Goal: Transaction & Acquisition: Purchase product/service

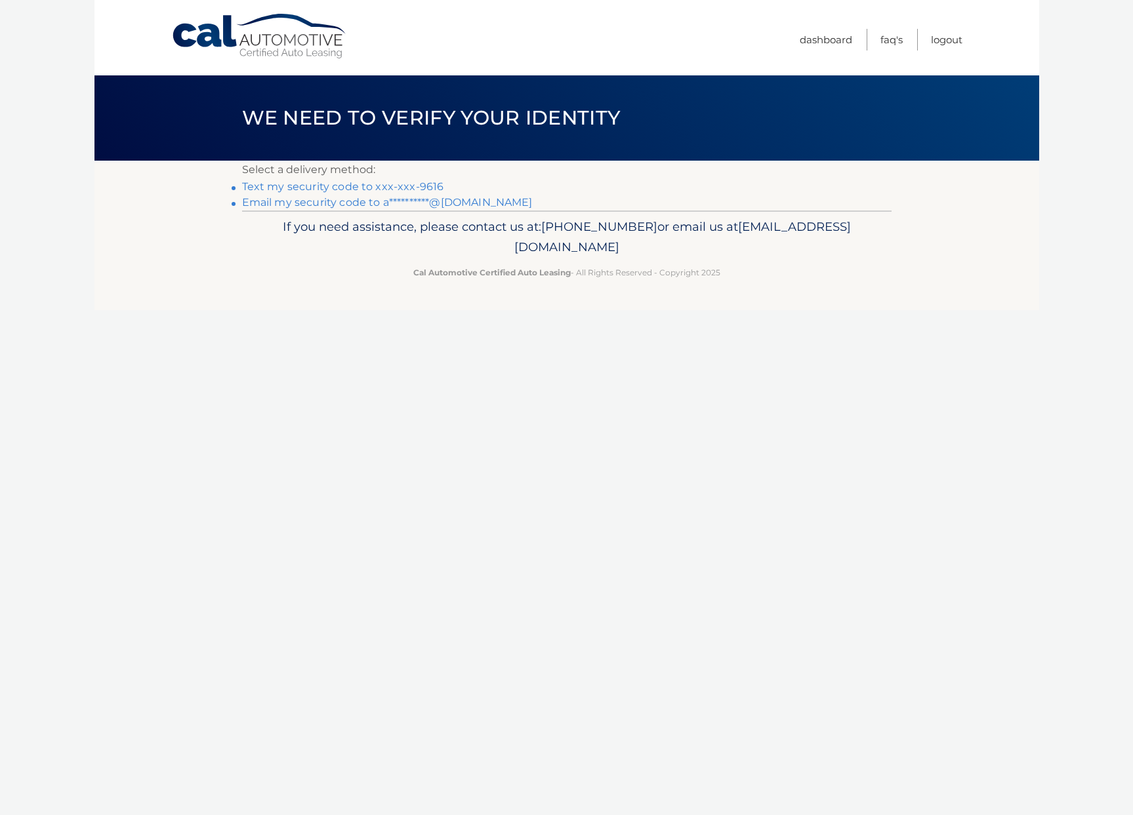
click at [302, 188] on link "Text my security code to xxx-xxx-9616" at bounding box center [343, 186] width 202 height 12
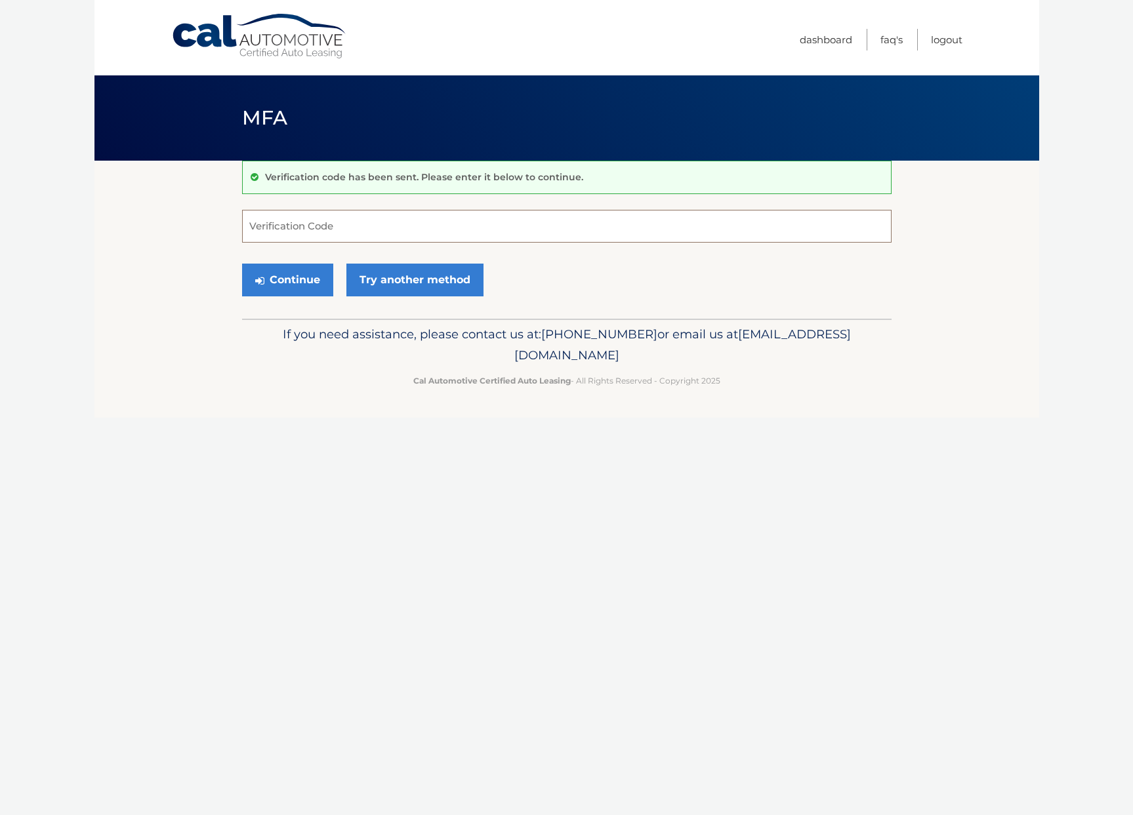
click at [308, 229] on input "Verification Code" at bounding box center [566, 226] width 649 height 33
type input "890745"
click at [289, 283] on button "Continue" at bounding box center [287, 280] width 91 height 33
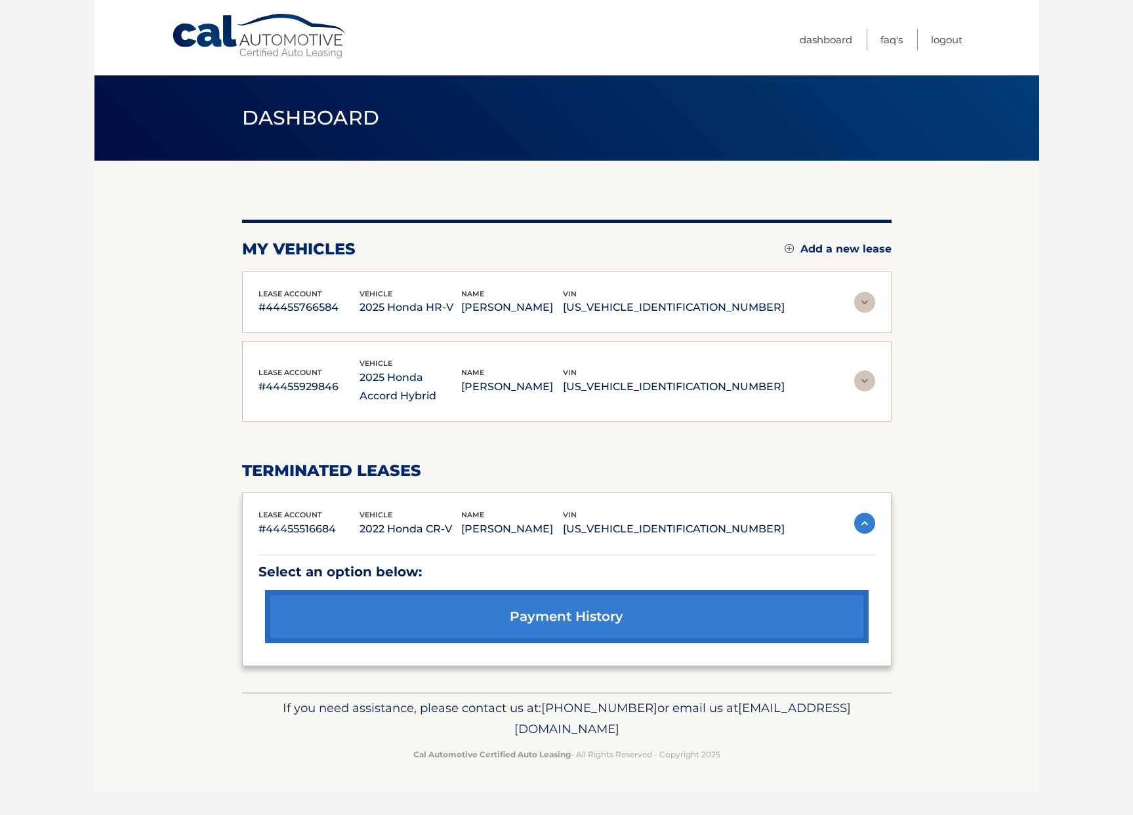
click at [862, 293] on img at bounding box center [864, 302] width 21 height 21
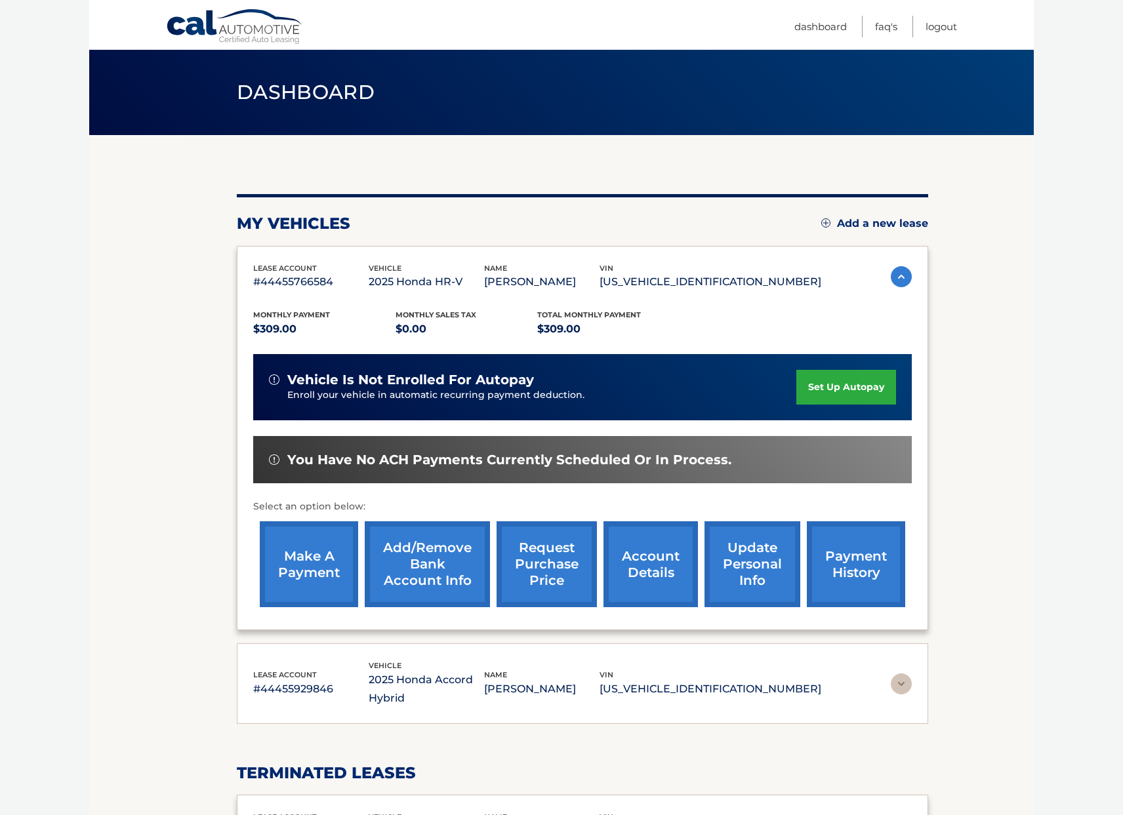
scroll to position [186, 0]
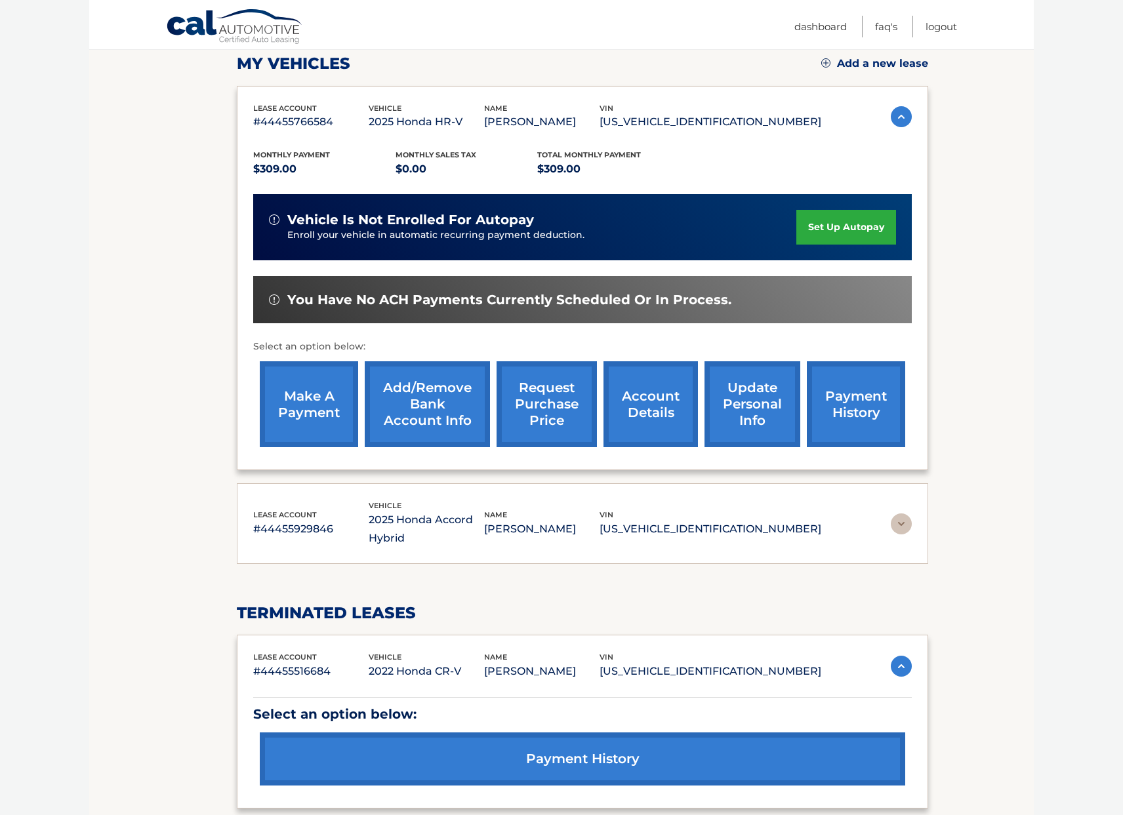
click at [310, 421] on link "make a payment" at bounding box center [309, 404] width 98 height 86
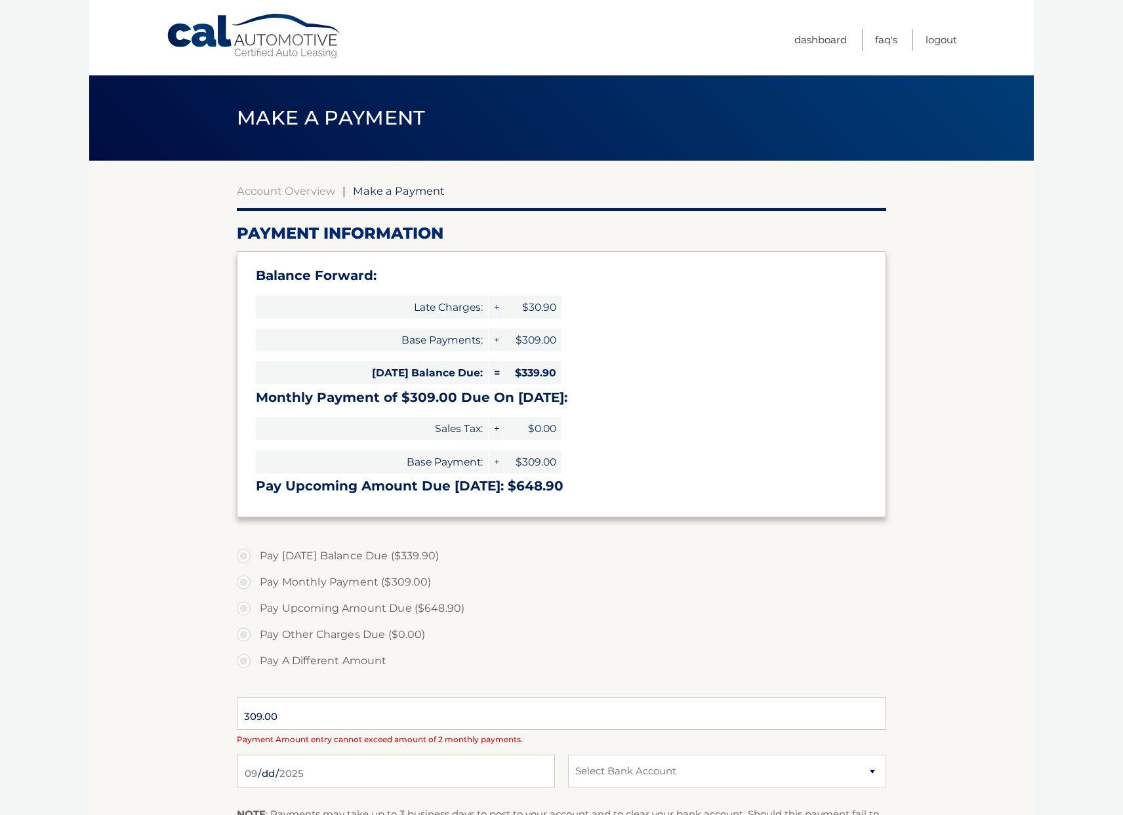
select select "OTBlOWU0ZDgtYTNiMy00MjRiLTg0ZDMtNzU3YzFiNDRkZTE5"
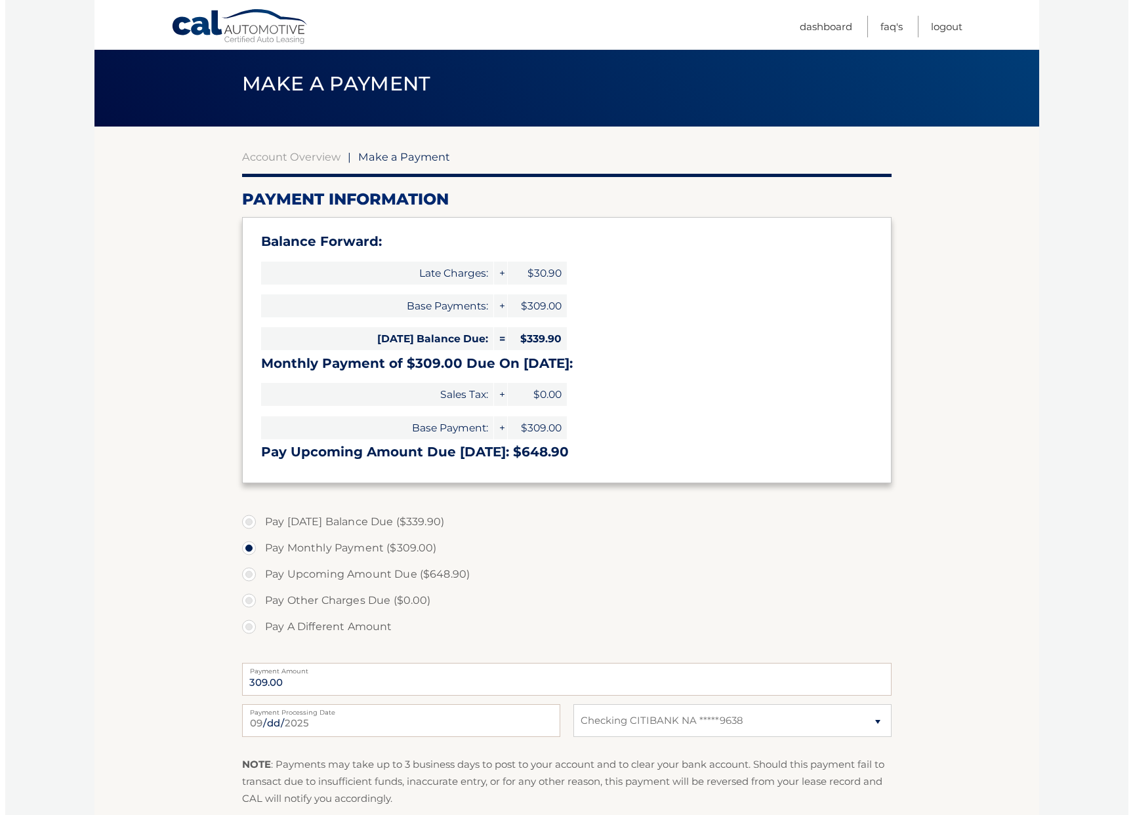
scroll to position [98, 0]
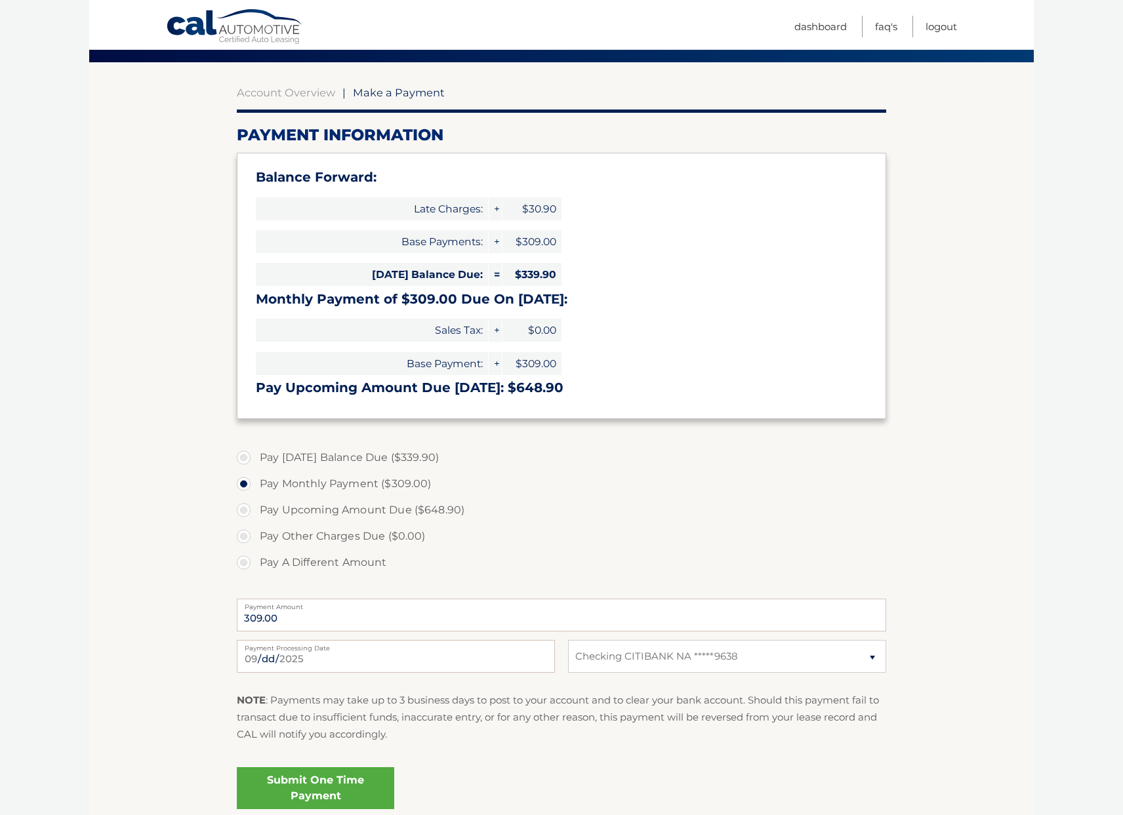
click at [356, 787] on link "Submit One Time Payment" at bounding box center [315, 789] width 157 height 42
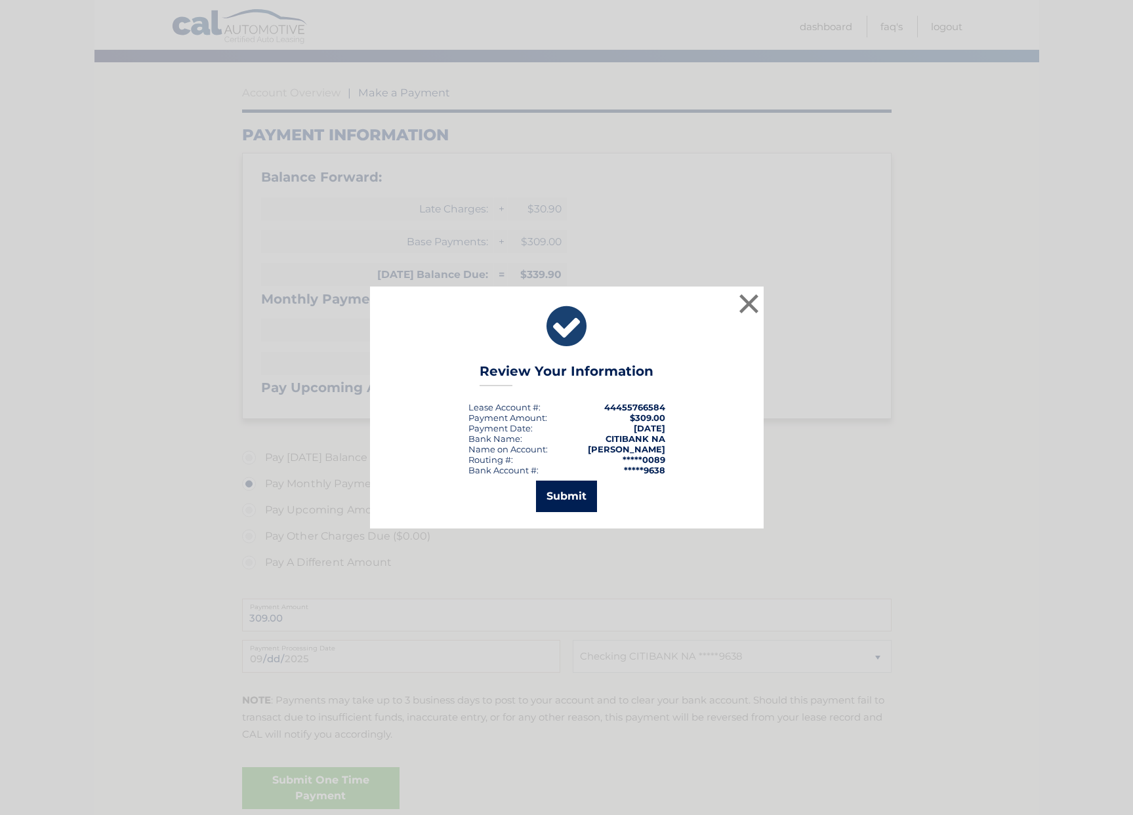
click at [566, 489] on button "Submit" at bounding box center [566, 496] width 61 height 31
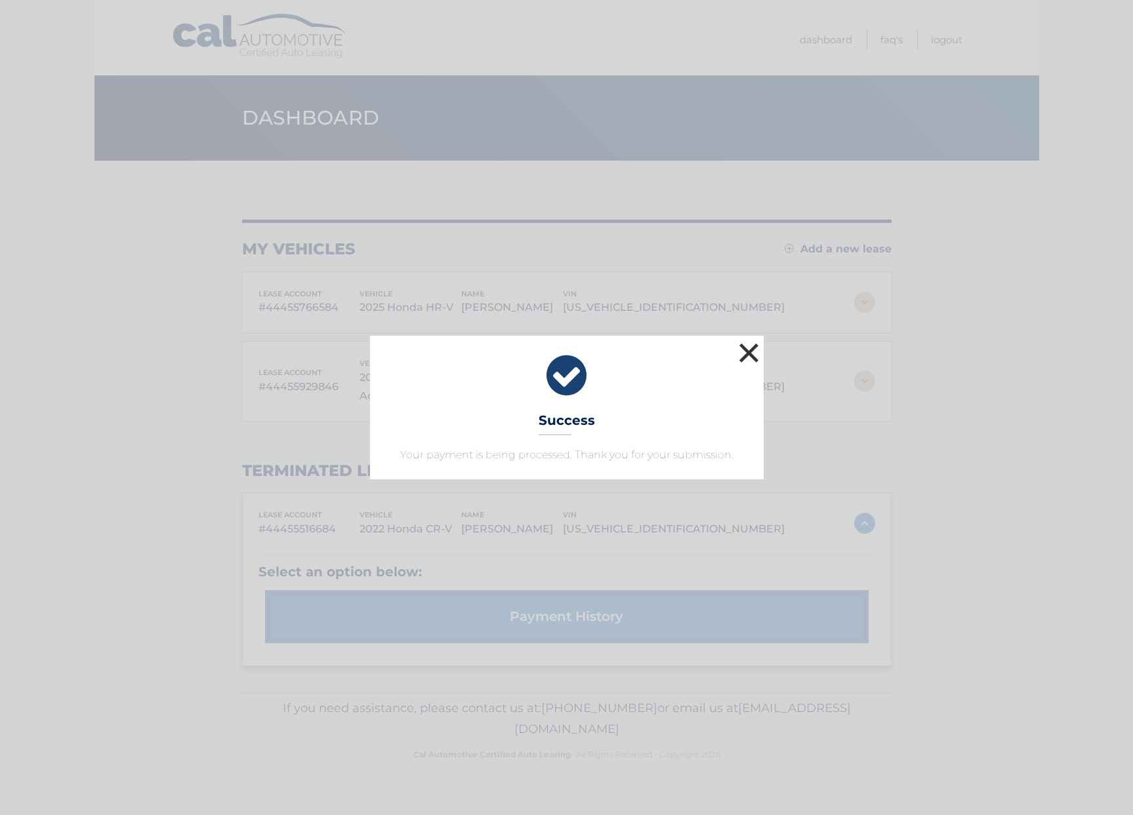
click at [751, 350] on button "×" at bounding box center [749, 353] width 26 height 26
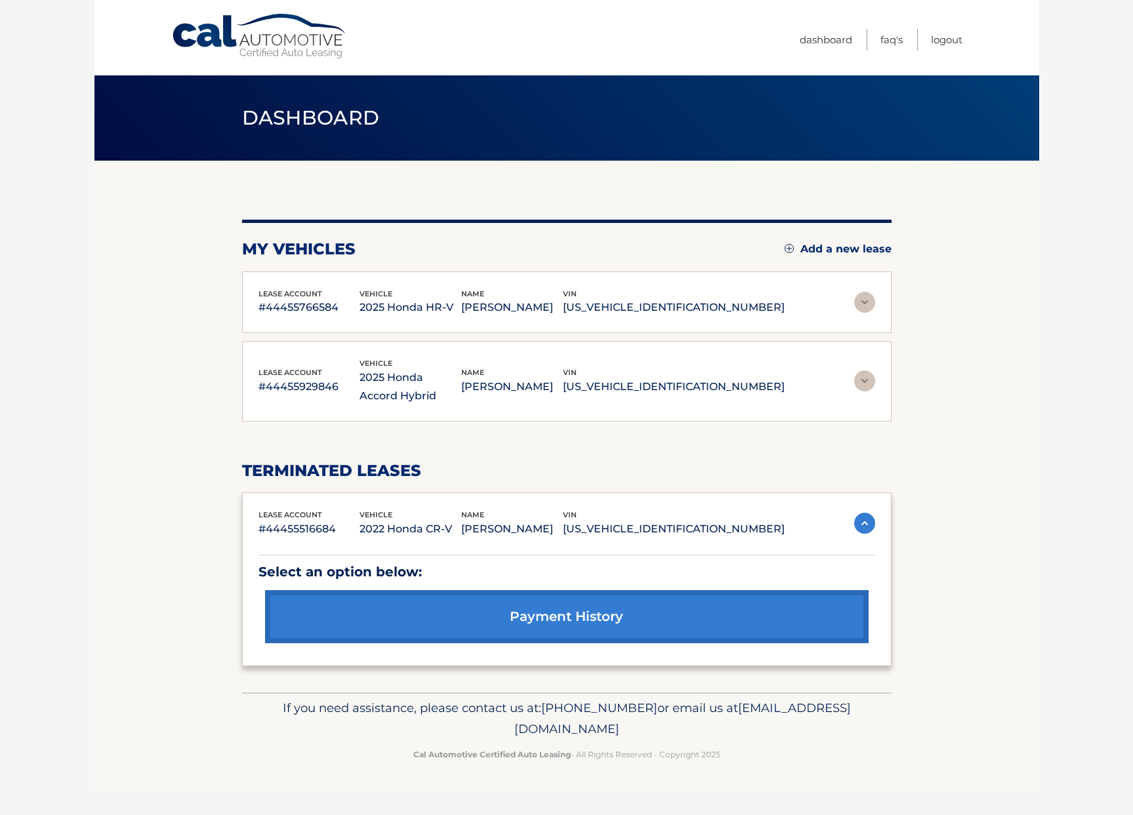
click at [865, 376] on img at bounding box center [864, 381] width 21 height 21
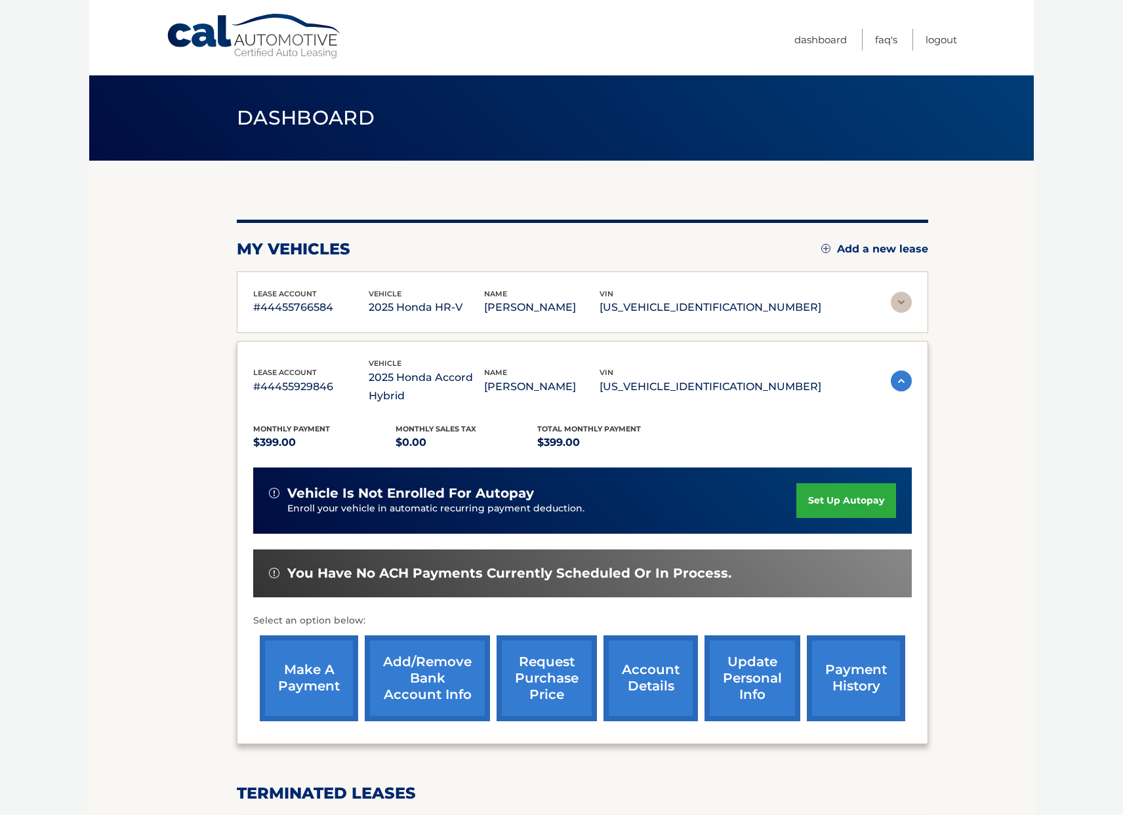
scroll to position [223, 0]
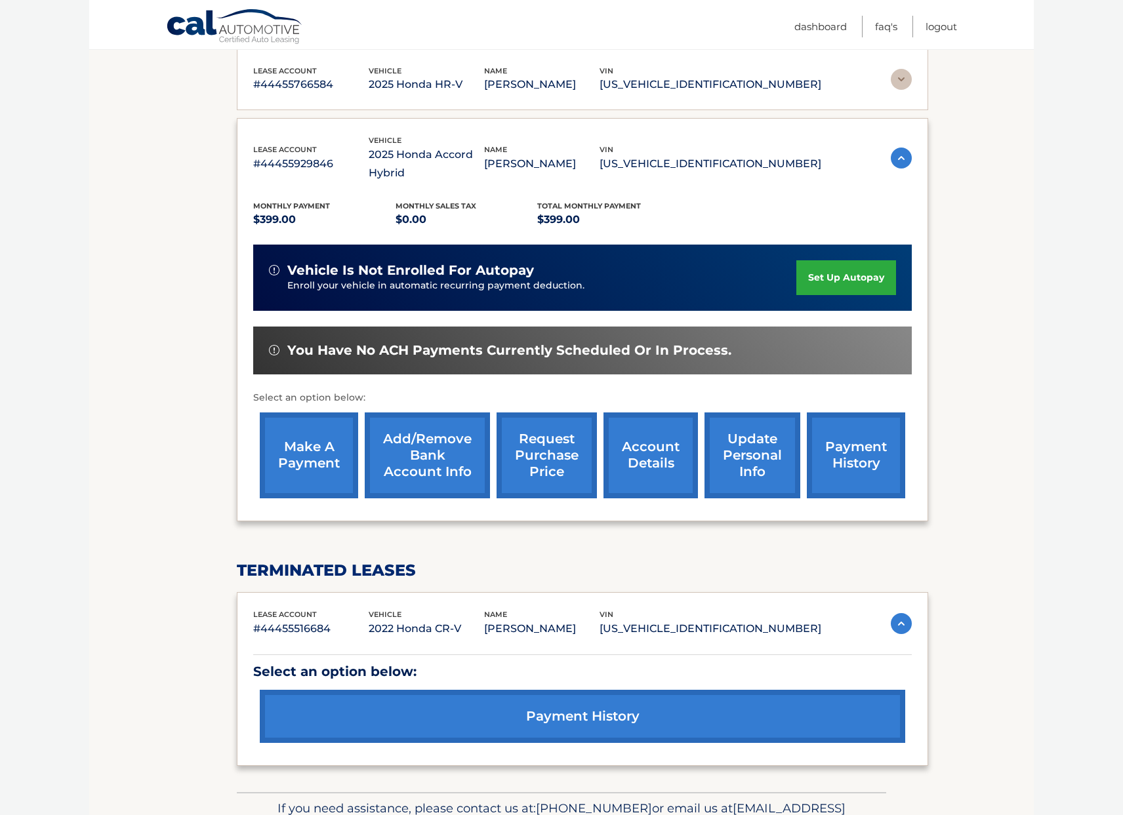
click at [327, 480] on link "make a payment" at bounding box center [309, 456] width 98 height 86
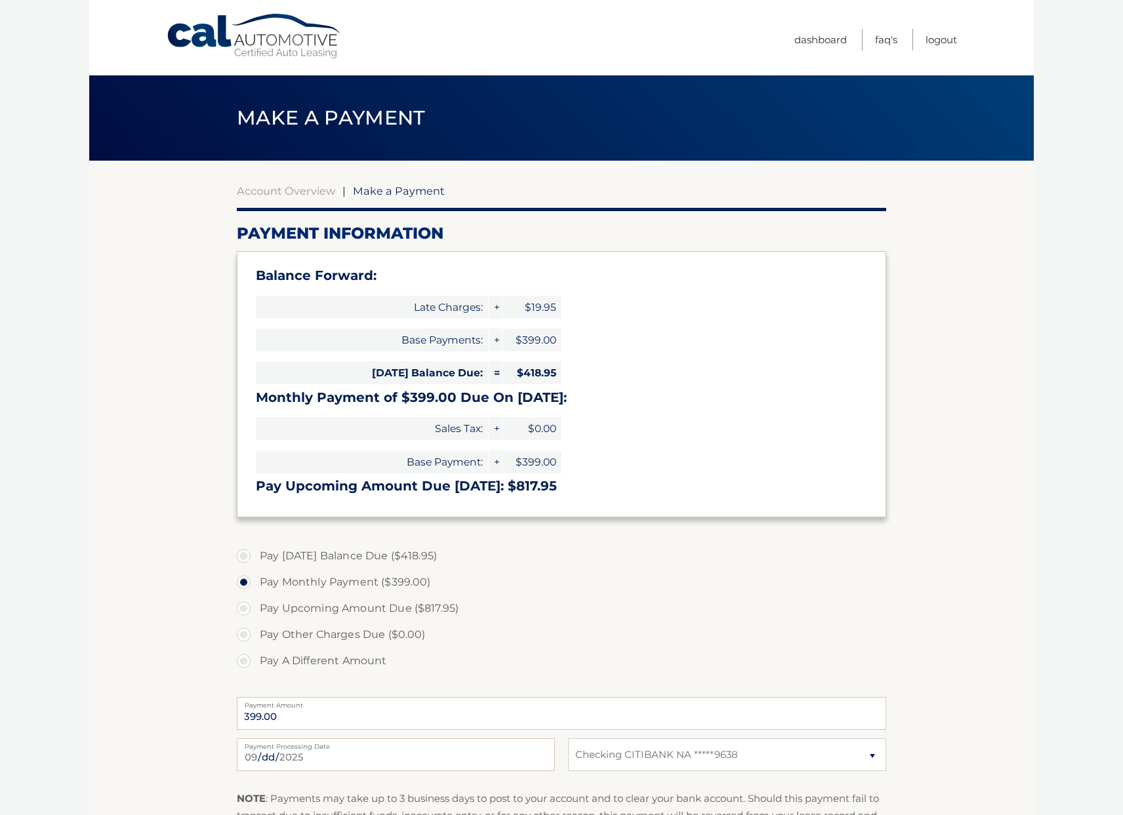
select select "ZGE1N2RlMjUtMWJiOC00ZjY2LTg1ZGYtYzU4NmExNGZlYTkw"
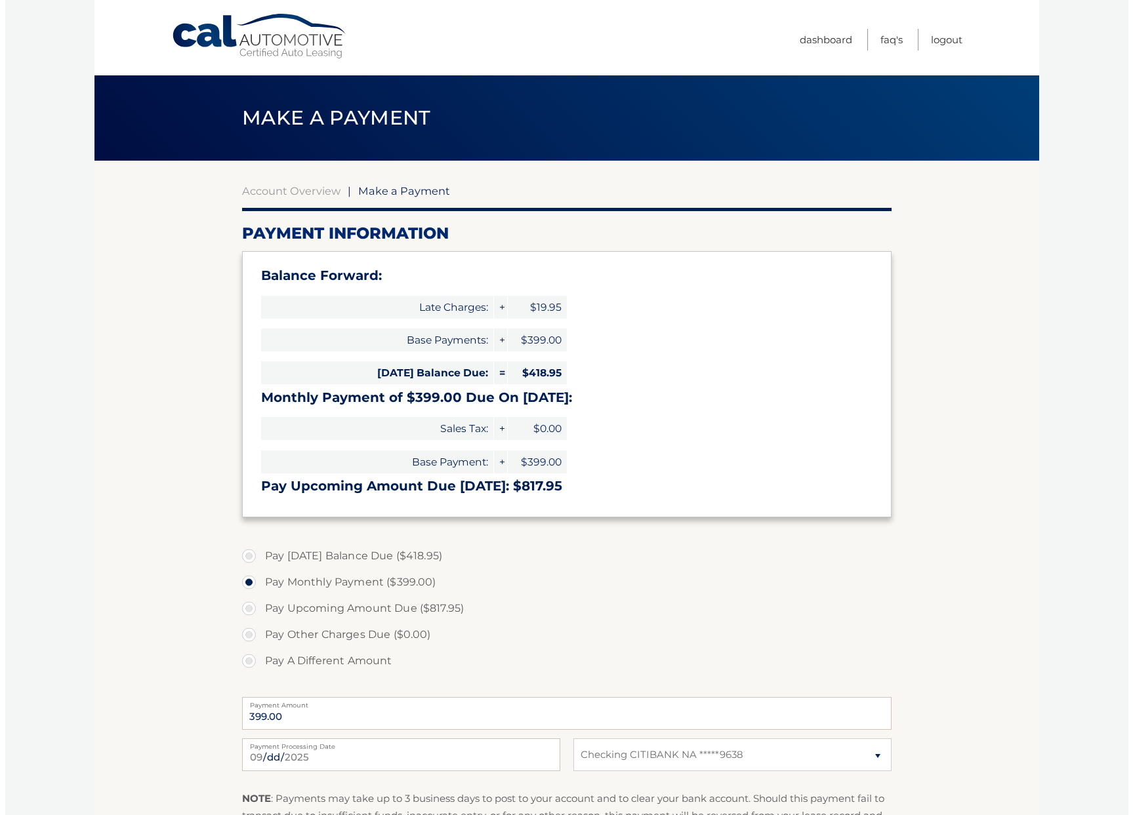
scroll to position [113, 0]
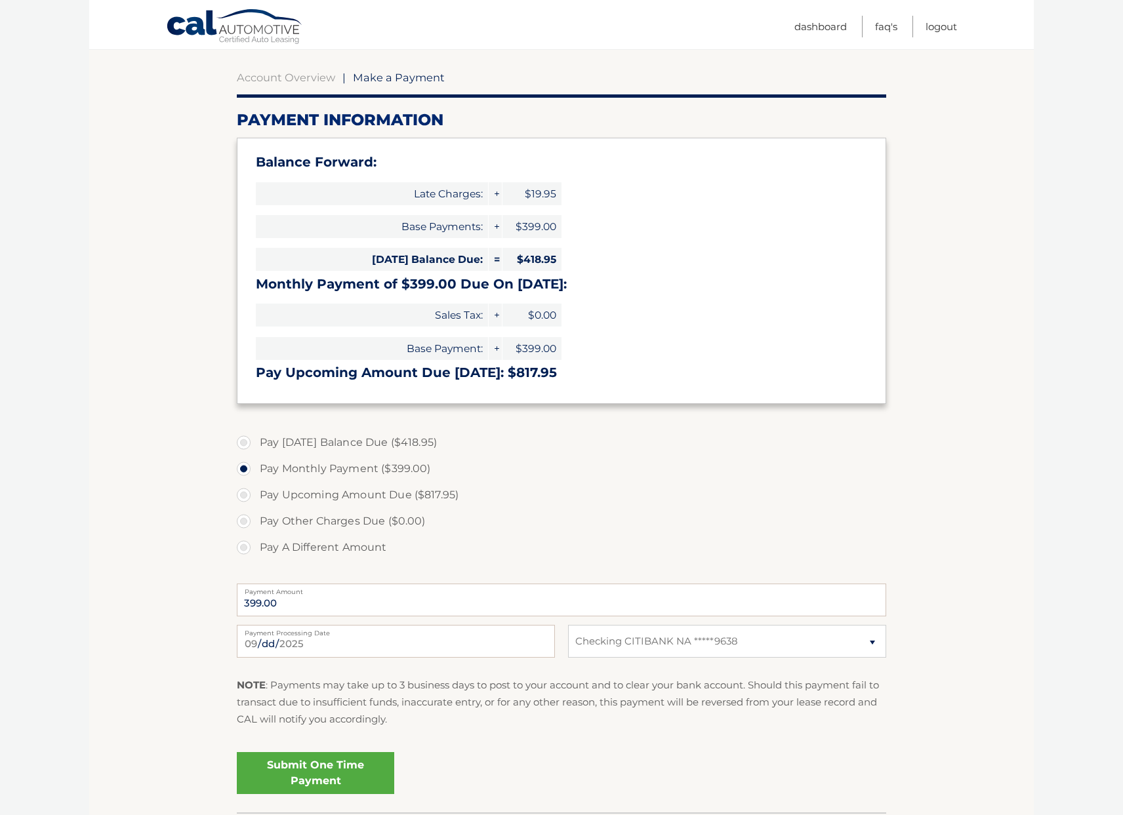
click at [346, 794] on link "Submit One Time Payment" at bounding box center [315, 773] width 157 height 42
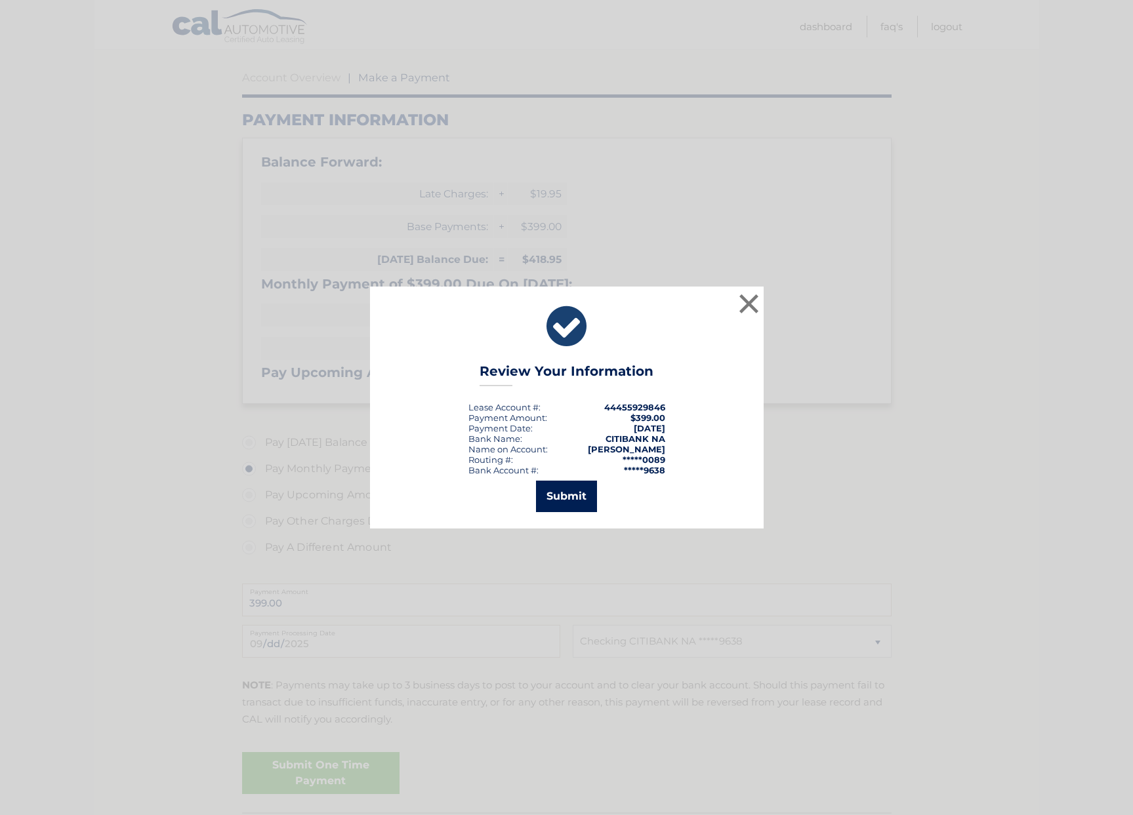
click at [584, 490] on button "Submit" at bounding box center [566, 496] width 61 height 31
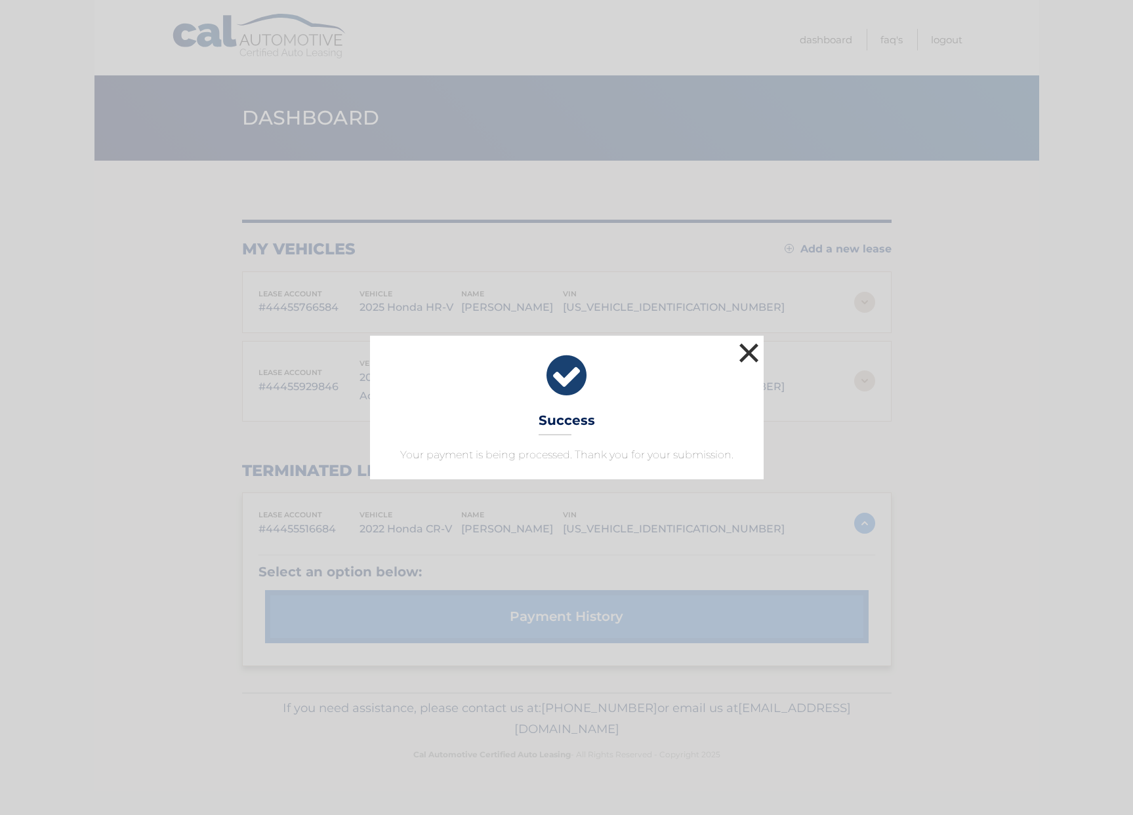
click at [747, 352] on button "×" at bounding box center [749, 353] width 26 height 26
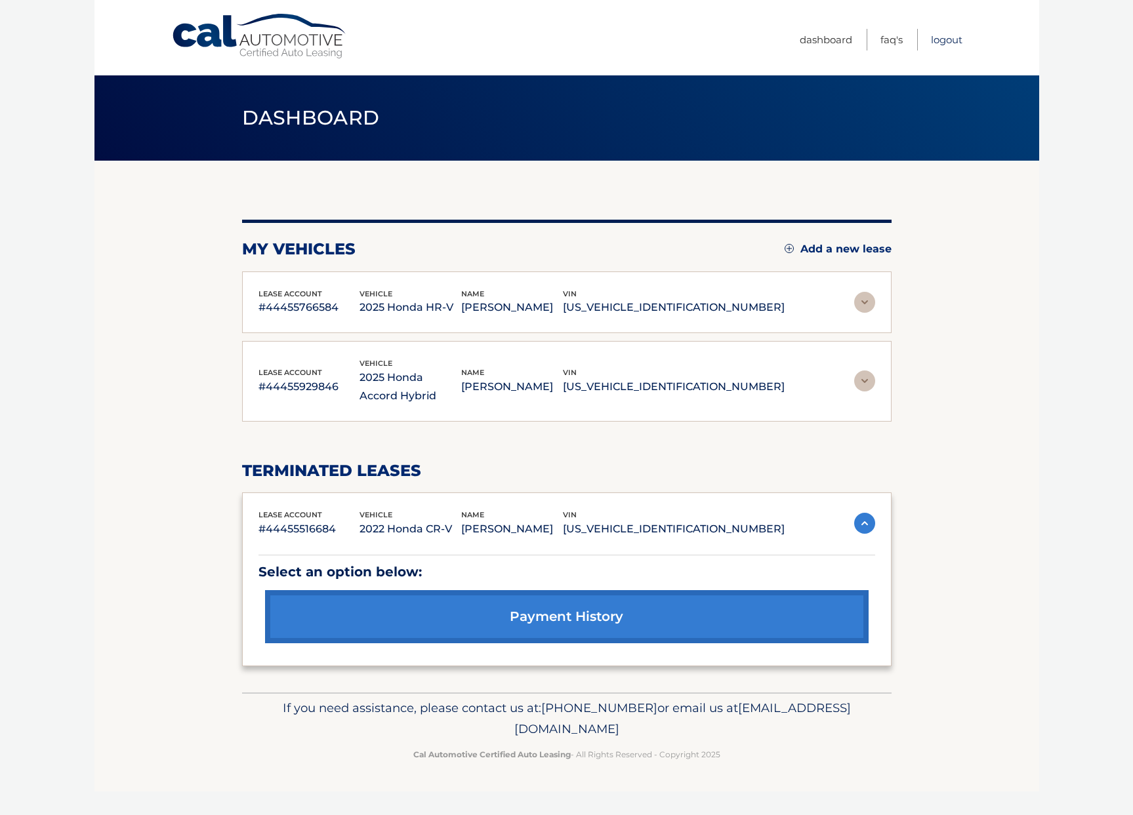
click at [947, 37] on link "Logout" at bounding box center [946, 40] width 31 height 22
